Goal: Navigation & Orientation: Find specific page/section

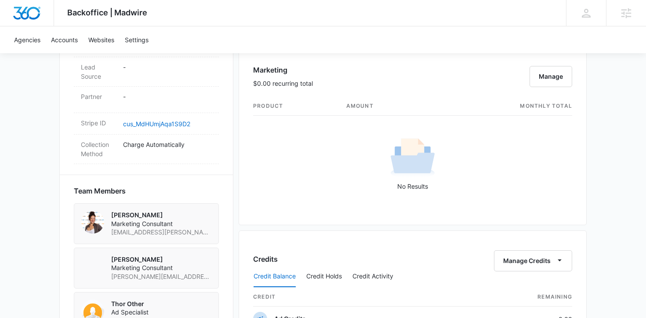
scroll to position [1093, 0]
